Goal: Task Accomplishment & Management: Manage account settings

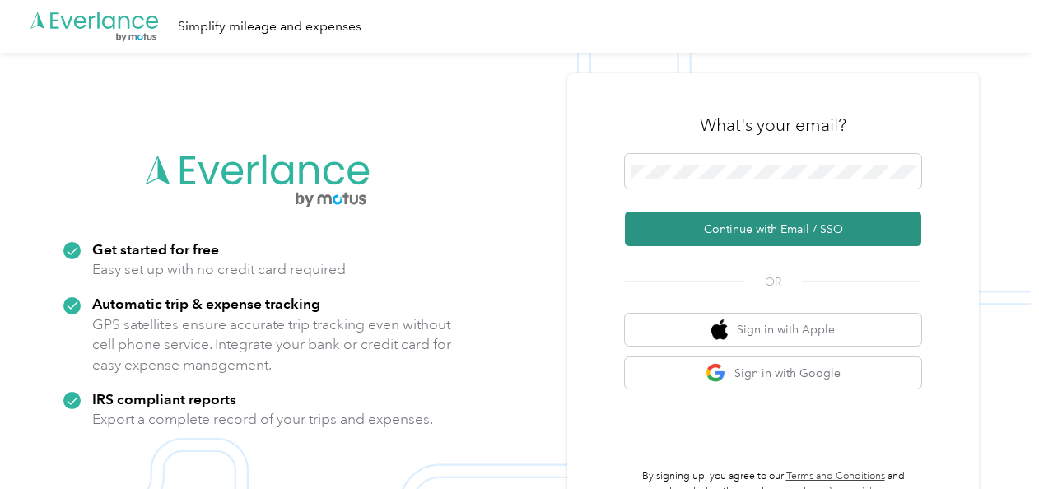
click at [751, 225] on button "Continue with Email / SSO" at bounding box center [773, 229] width 296 height 35
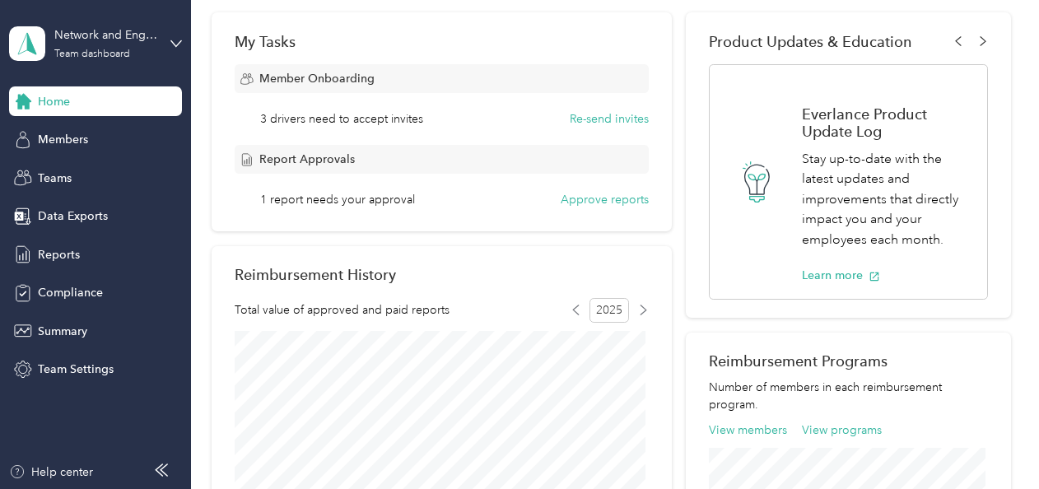
scroll to position [260, 0]
click at [49, 260] on span "Reports" at bounding box center [59, 254] width 42 height 17
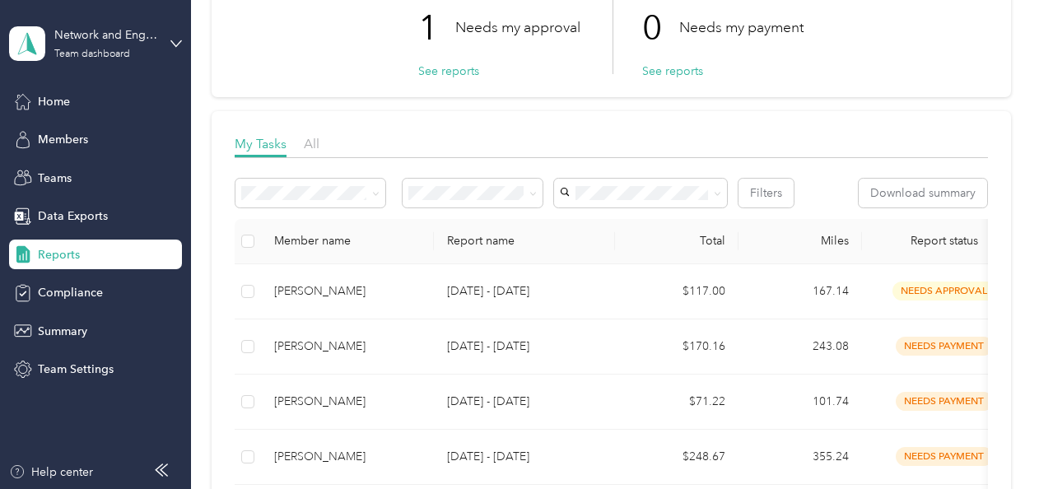
scroll to position [132, 0]
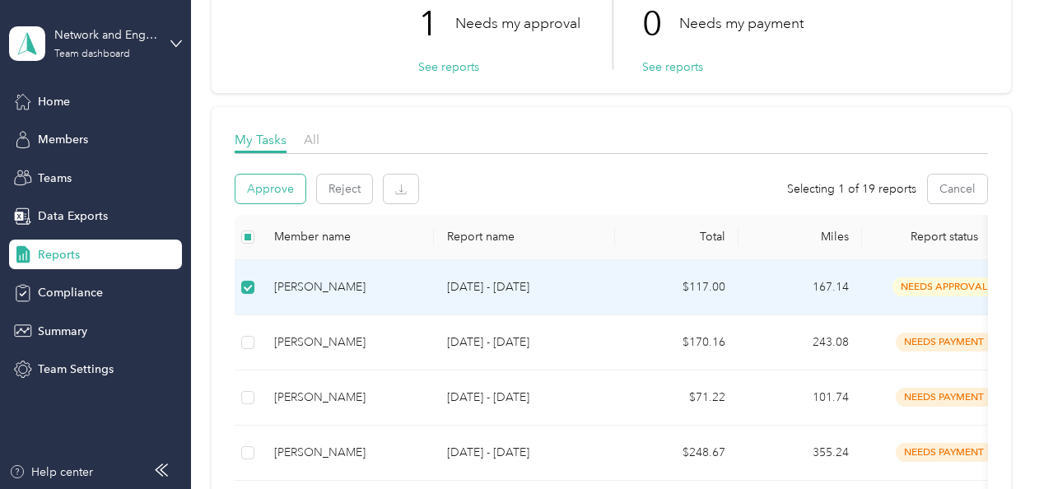
click at [281, 183] on button "Approve" at bounding box center [270, 188] width 70 height 29
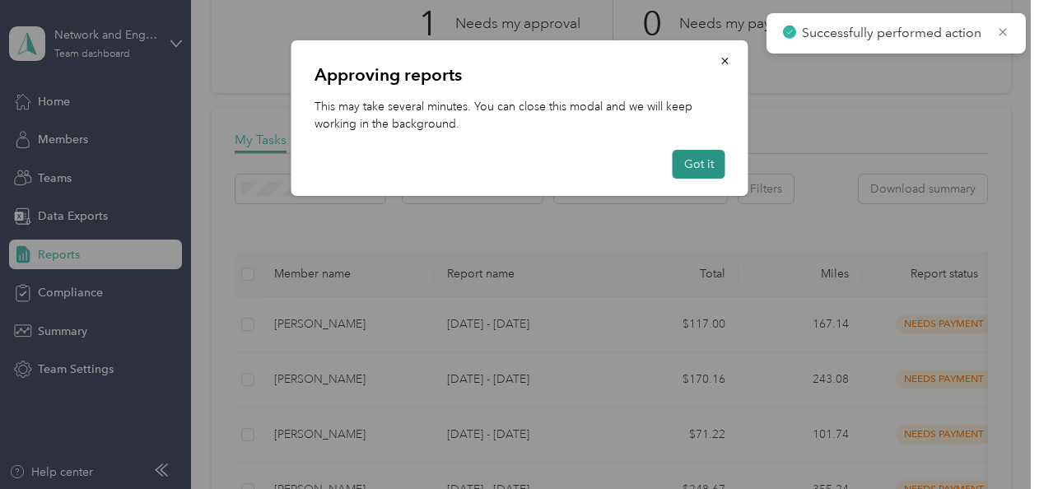
click at [696, 168] on button "Got it" at bounding box center [698, 164] width 53 height 29
